Goal: Task Accomplishment & Management: Complete application form

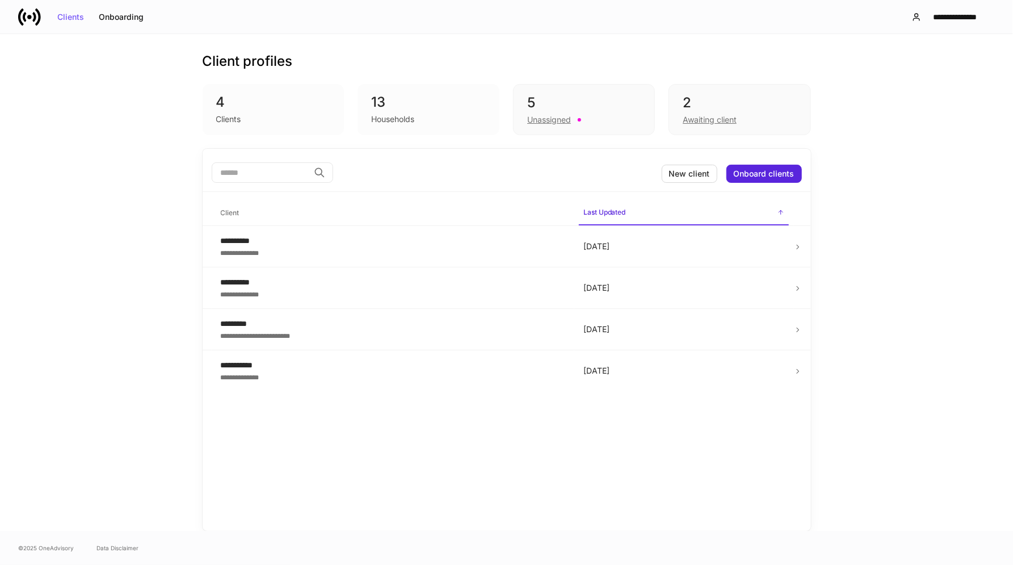
click at [219, 103] on div "4" at bounding box center [273, 102] width 115 height 18
click at [114, 11] on button "Onboarding" at bounding box center [121, 17] width 60 height 18
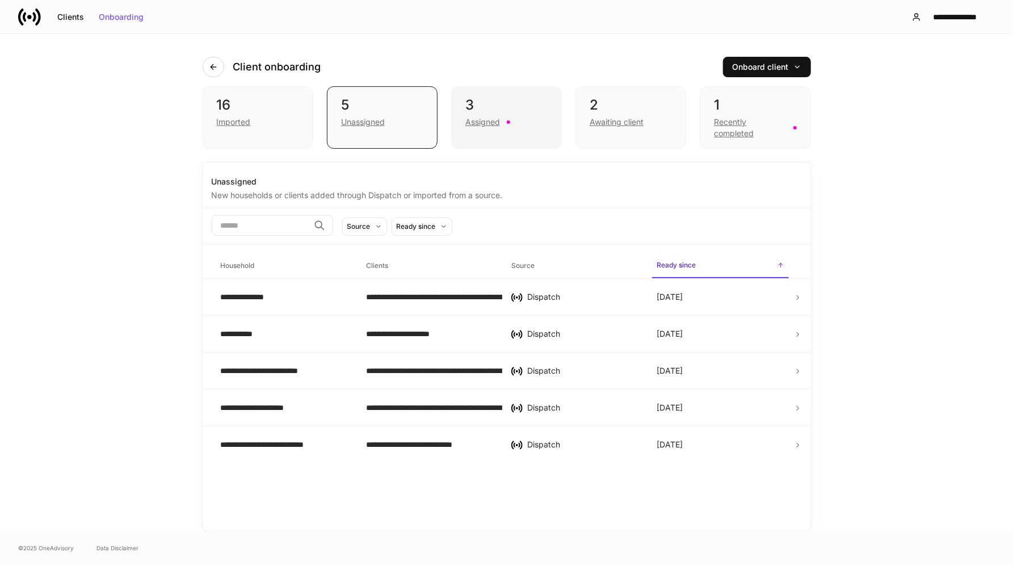
click at [486, 123] on div "Assigned" at bounding box center [482, 121] width 35 height 11
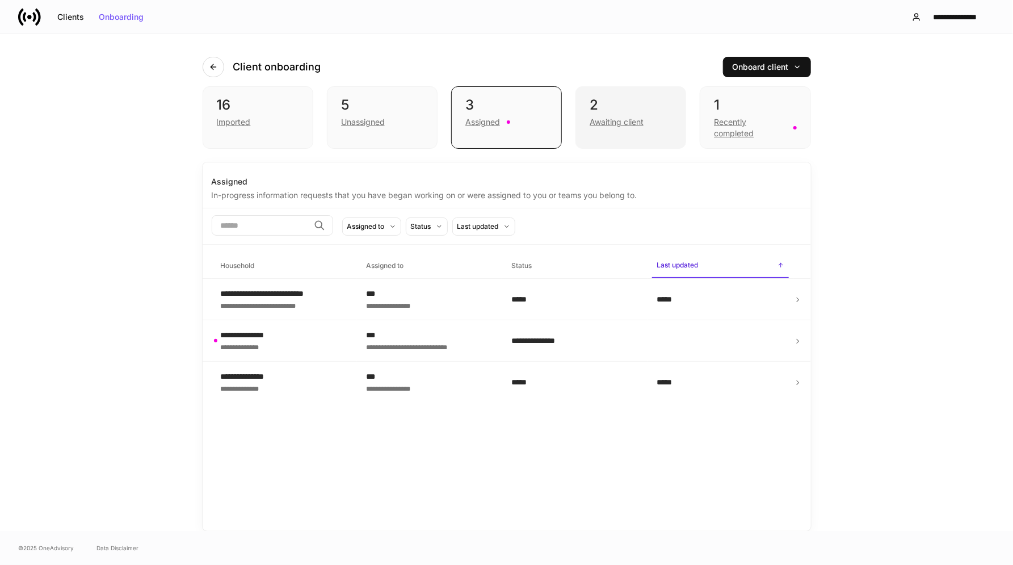
click at [613, 120] on div "Awaiting client" at bounding box center [617, 121] width 54 height 11
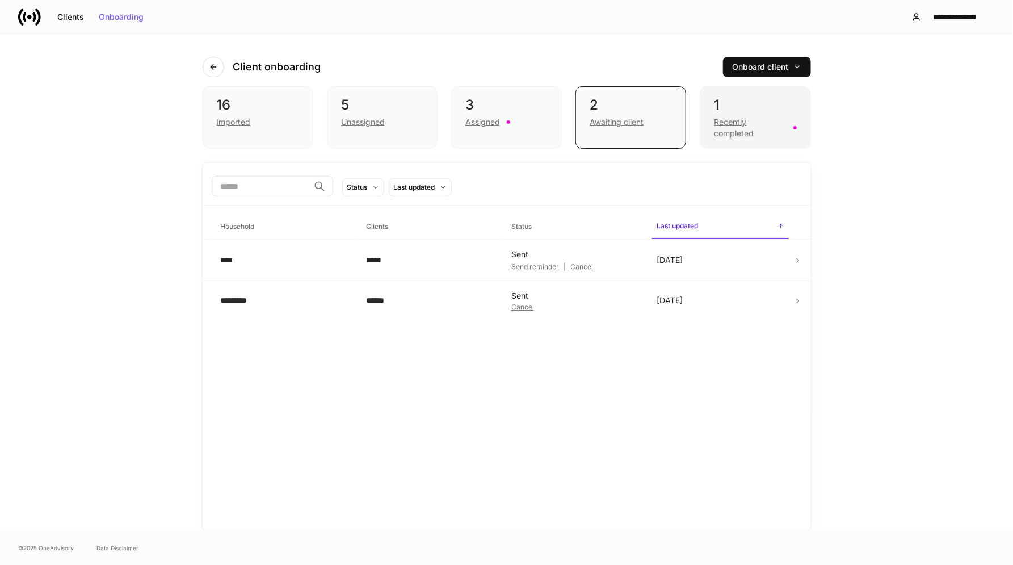
click at [744, 125] on div "Recently completed" at bounding box center [750, 127] width 72 height 23
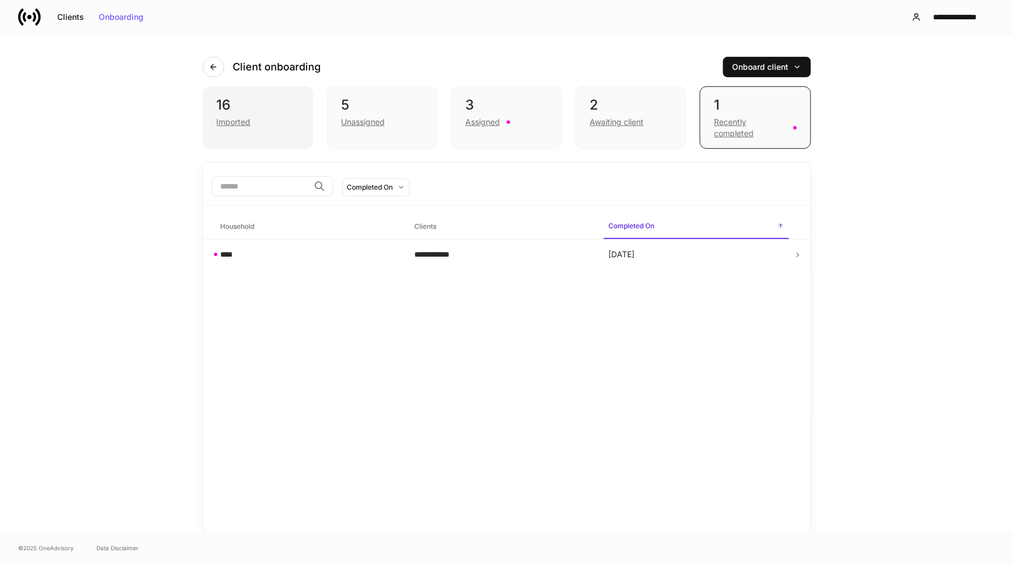
click at [239, 121] on div "Imported" at bounding box center [234, 121] width 34 height 11
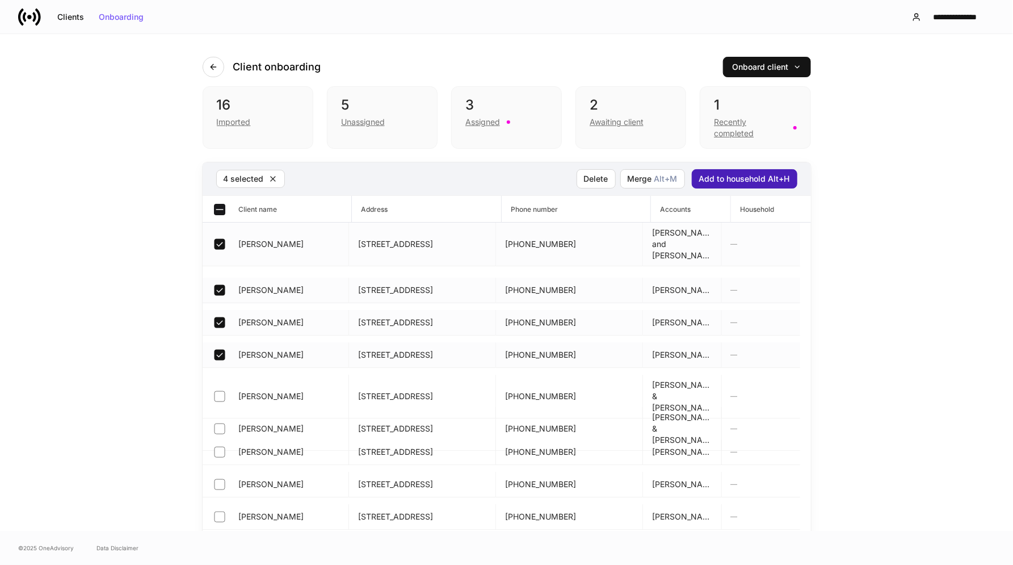
click at [721, 179] on div "Add to household Alt+H" at bounding box center [744, 179] width 91 height 8
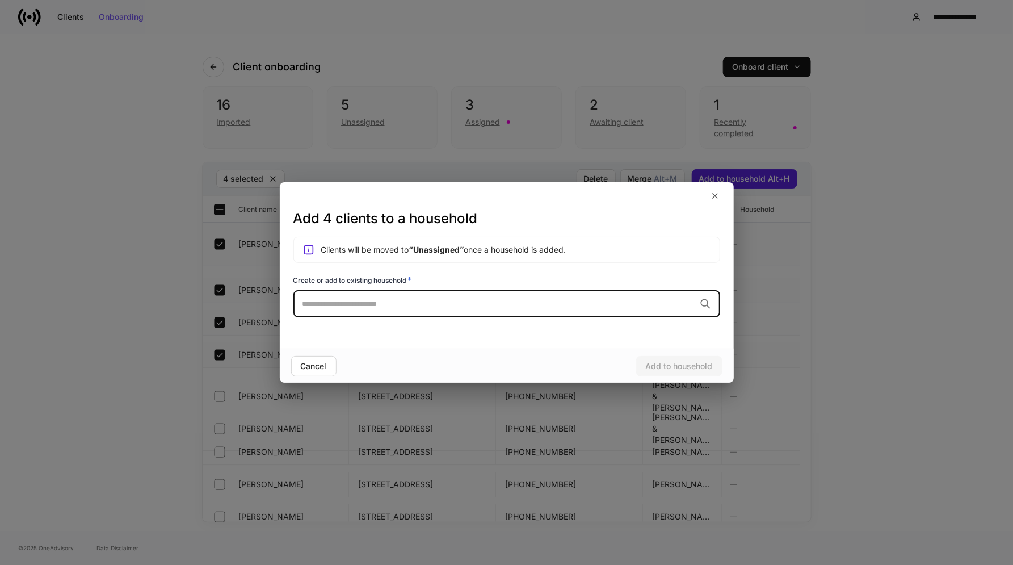
click at [314, 298] on input "text" at bounding box center [499, 303] width 393 height 11
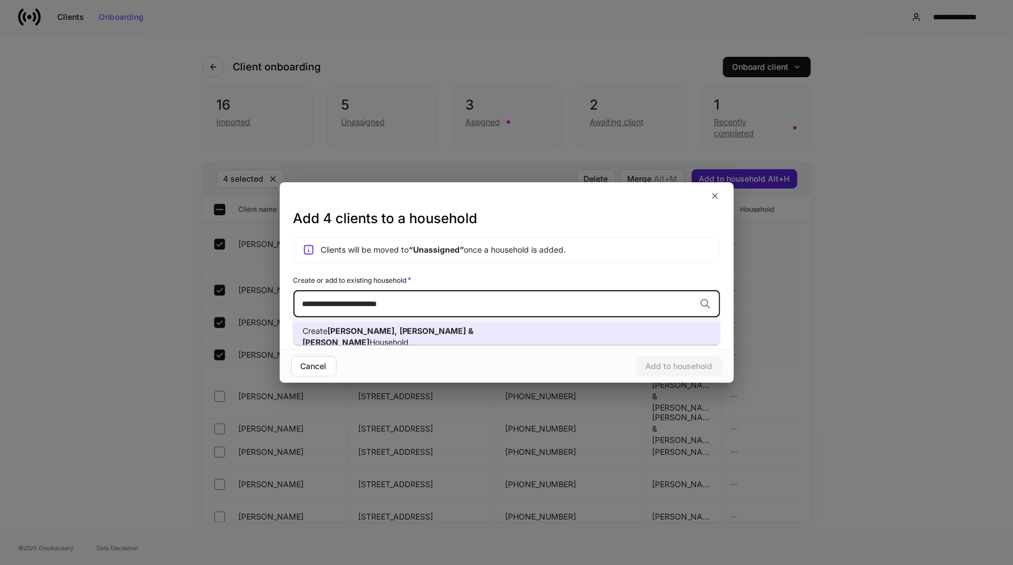
click at [400, 334] on span "[PERSON_NAME]" at bounding box center [433, 331] width 67 height 10
type input "**********"
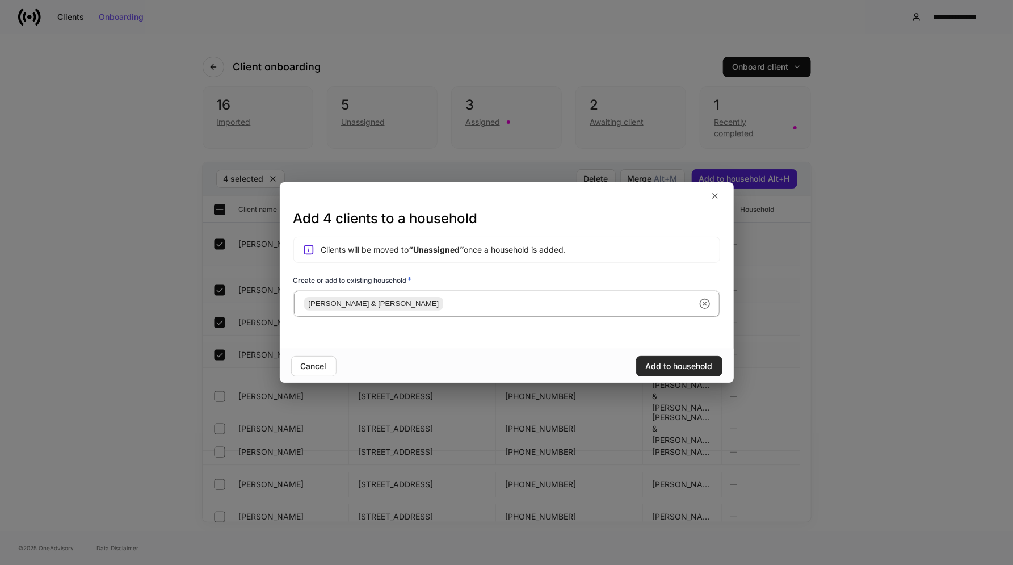
click at [680, 367] on div "Add to household" at bounding box center [679, 366] width 67 height 8
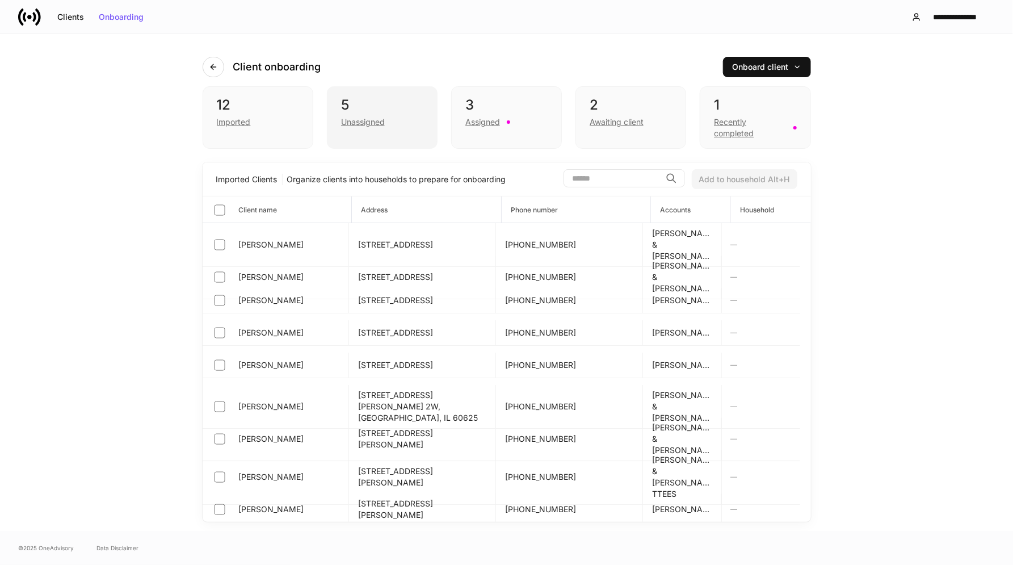
click at [366, 122] on div "Unassigned" at bounding box center [363, 121] width 44 height 11
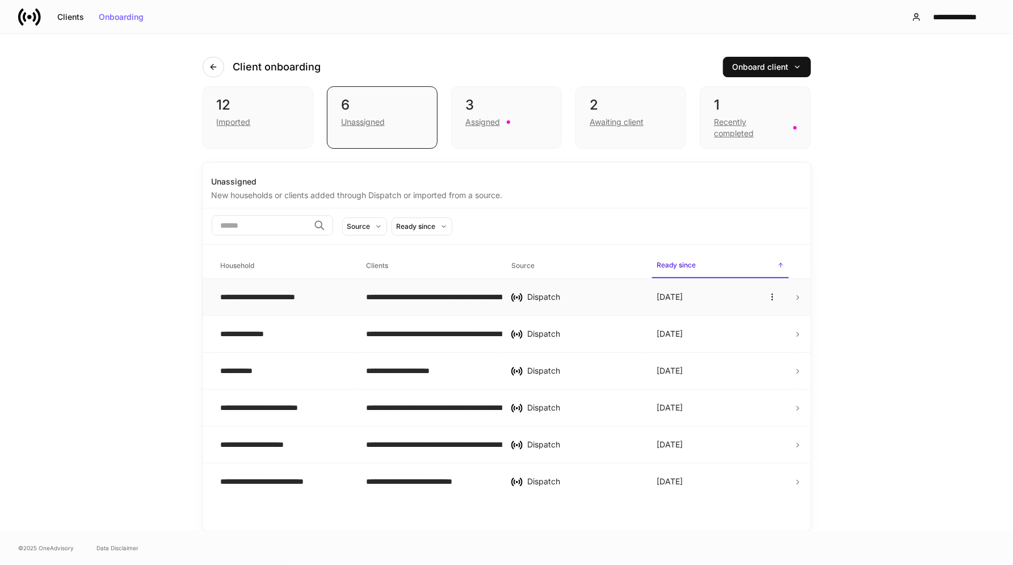
click at [268, 297] on div "**********" at bounding box center [284, 296] width 127 height 11
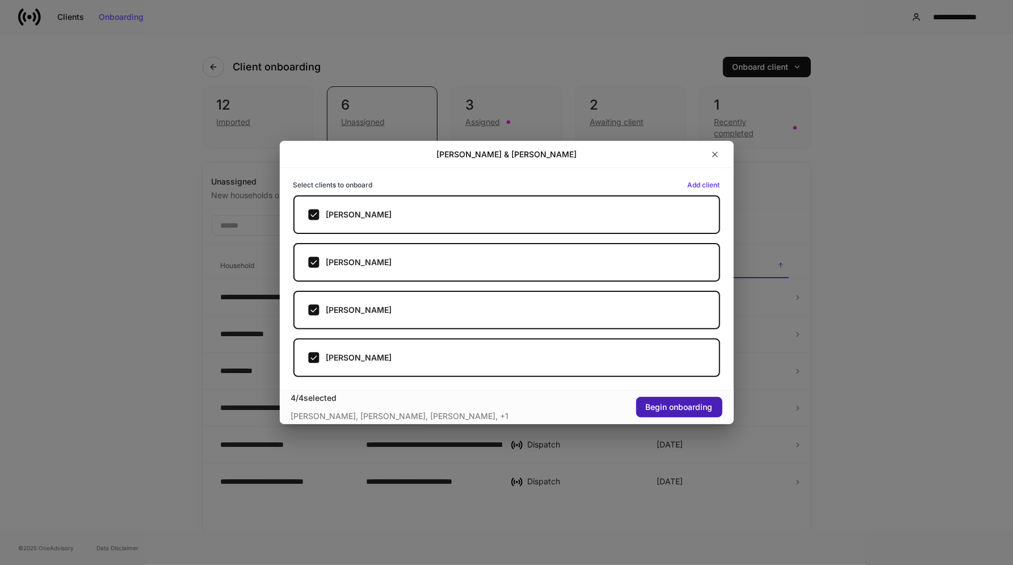
click at [673, 406] on div "Begin onboarding" at bounding box center [679, 407] width 67 height 8
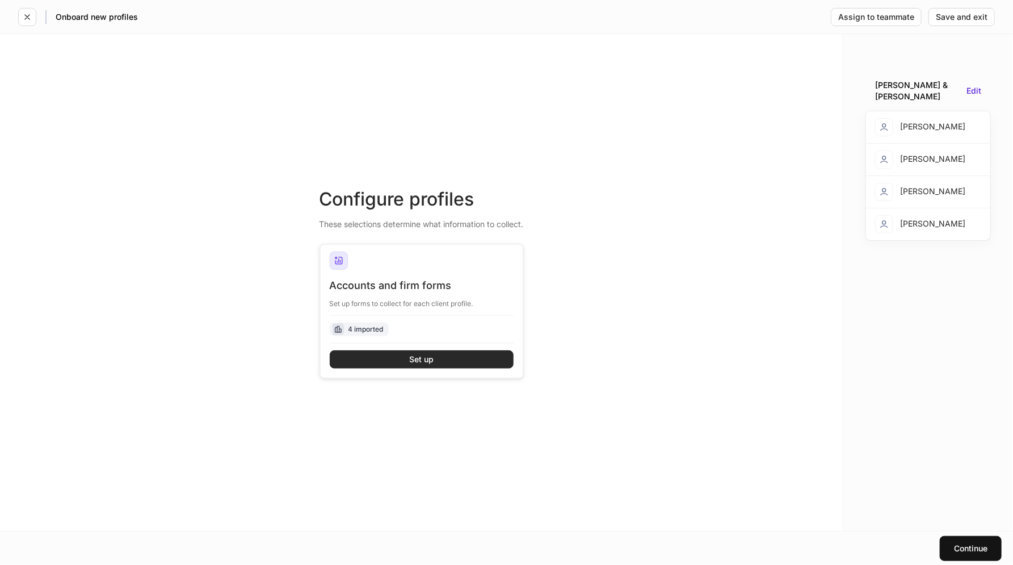
click at [442, 360] on button "Set up" at bounding box center [422, 359] width 184 height 18
